Goal: Task Accomplishment & Management: Manage account settings

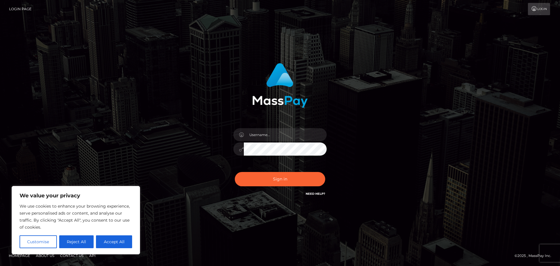
drag, startPoint x: 295, startPoint y: 138, endPoint x: 69, endPoint y: 238, distance: 247.2
click at [69, 238] on button "Reject All" at bounding box center [76, 241] width 35 height 13
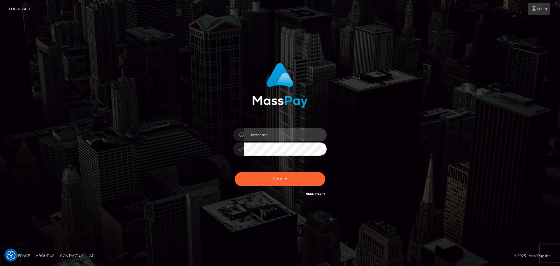
paste input "S3nYrMpPass12#"
click at [37, 112] on div "S3nYrMpPass12#" at bounding box center [280, 133] width 560 height 236
drag, startPoint x: 286, startPoint y: 135, endPoint x: 177, endPoint y: 130, distance: 109.1
click at [177, 130] on div "S3nYrMpPass12# Sign in" at bounding box center [280, 133] width 332 height 148
paste input "amthystflowers@protonmail.com"
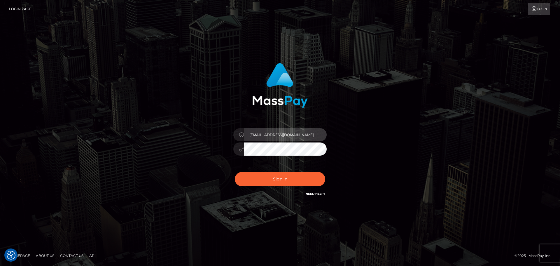
type input "amthystflowers@protonmail.com"
drag, startPoint x: 45, startPoint y: 117, endPoint x: 50, endPoint y: 117, distance: 4.7
click at [45, 117] on div "amthystflowers@protonmail.com" at bounding box center [280, 133] width 560 height 236
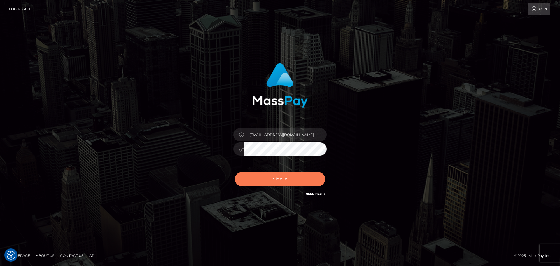
click at [277, 183] on button "Sign in" at bounding box center [280, 179] width 90 height 14
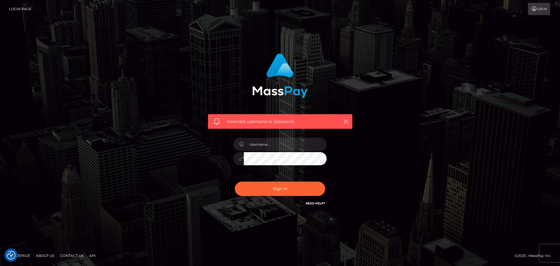
click at [536, 10] on icon at bounding box center [534, 8] width 6 height 5
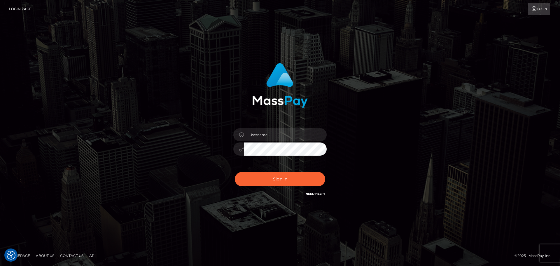
click at [314, 193] on link "Need Help?" at bounding box center [315, 193] width 20 height 4
click at [289, 139] on input "text" at bounding box center [285, 134] width 83 height 13
paste input "S3nYrMpPass12#"
click at [442, 173] on div "S3nYrMpPass12# Sign in" at bounding box center [280, 133] width 332 height 148
drag, startPoint x: 15, startPoint y: 99, endPoint x: 21, endPoint y: 99, distance: 5.5
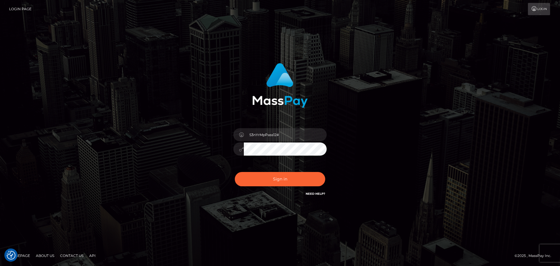
click at [15, 99] on div "S3nYrMpPass12#" at bounding box center [280, 133] width 560 height 236
drag, startPoint x: 297, startPoint y: 131, endPoint x: 179, endPoint y: 126, distance: 118.1
click at [179, 126] on div "S3nYrMpPass12# Sign in" at bounding box center [280, 133] width 332 height 148
paste input "amthystflowers@protonmail.com"
type input "amthystflowers@protonmail.com"
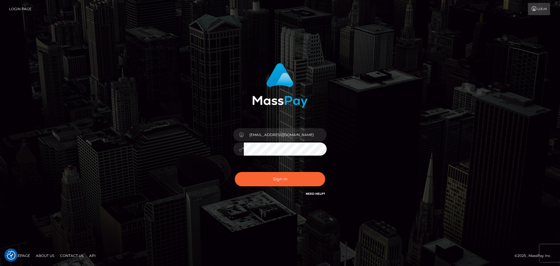
drag, startPoint x: 37, startPoint y: 96, endPoint x: 52, endPoint y: 96, distance: 14.3
click at [37, 96] on div "amthystflowers@protonmail.com" at bounding box center [280, 133] width 560 height 236
click at [267, 184] on button "Sign in" at bounding box center [280, 179] width 90 height 14
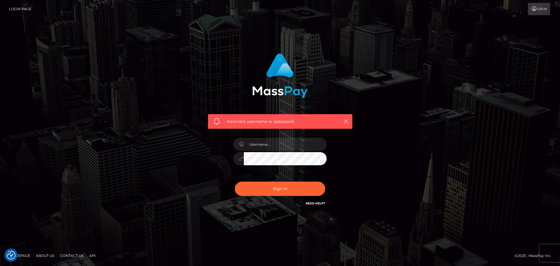
click at [275, 103] on div "Incorrect username or password." at bounding box center [279, 89] width 153 height 80
click at [288, 113] on div "Incorrect username or password." at bounding box center [279, 89] width 153 height 80
click at [350, 120] on div "Incorrect username or password." at bounding box center [280, 121] width 144 height 15
click at [345, 121] on icon "button" at bounding box center [346, 121] width 6 height 6
click at [344, 122] on icon "button" at bounding box center [346, 121] width 6 height 6
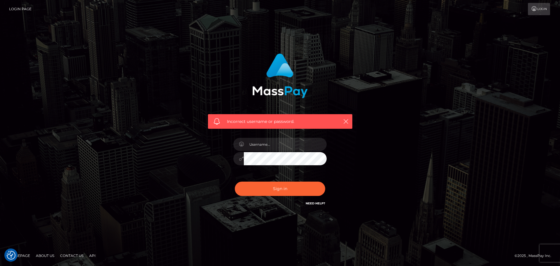
click at [536, 11] on link "Login" at bounding box center [539, 9] width 22 height 12
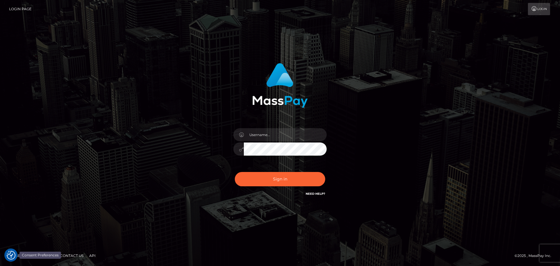
click at [5, 251] on div at bounding box center [10, 254] width 13 height 13
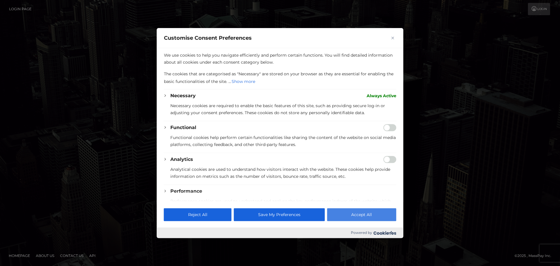
click at [356, 213] on button "Accept All" at bounding box center [361, 214] width 69 height 13
checkbox input "true"
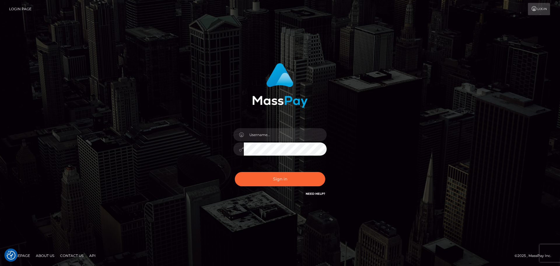
click at [69, 254] on link "Contact Us" at bounding box center [72, 255] width 28 height 9
click at [17, 16] on nav "Login Page Login" at bounding box center [280, 9] width 560 height 18
click at [18, 11] on link "Login Page" at bounding box center [20, 9] width 22 height 12
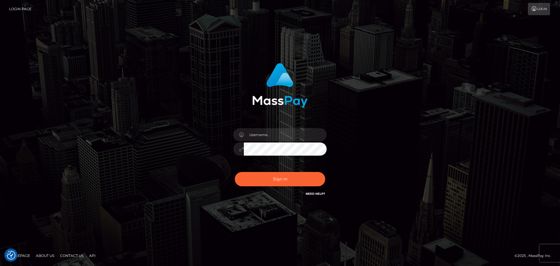
click at [18, 11] on link "Login Page" at bounding box center [20, 9] width 22 height 12
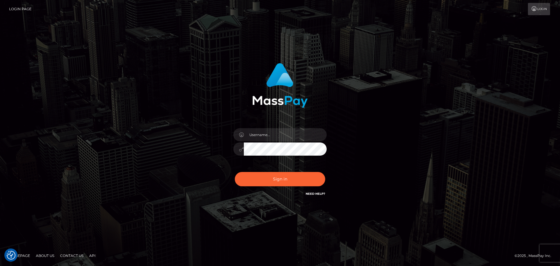
click at [18, 11] on link "Login Page" at bounding box center [20, 9] width 22 height 12
